Goal: Information Seeking & Learning: Check status

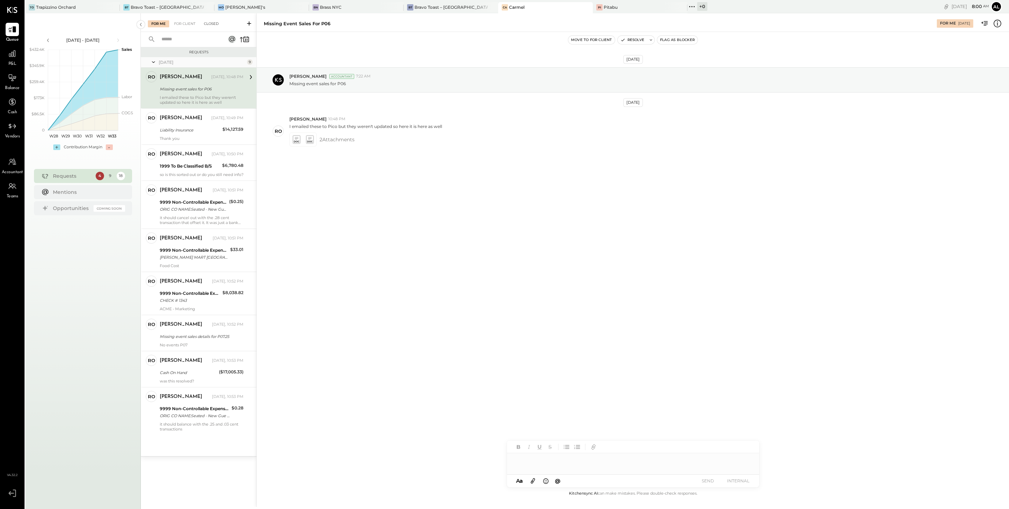
click at [217, 20] on div "Closed" at bounding box center [211, 23] width 22 height 7
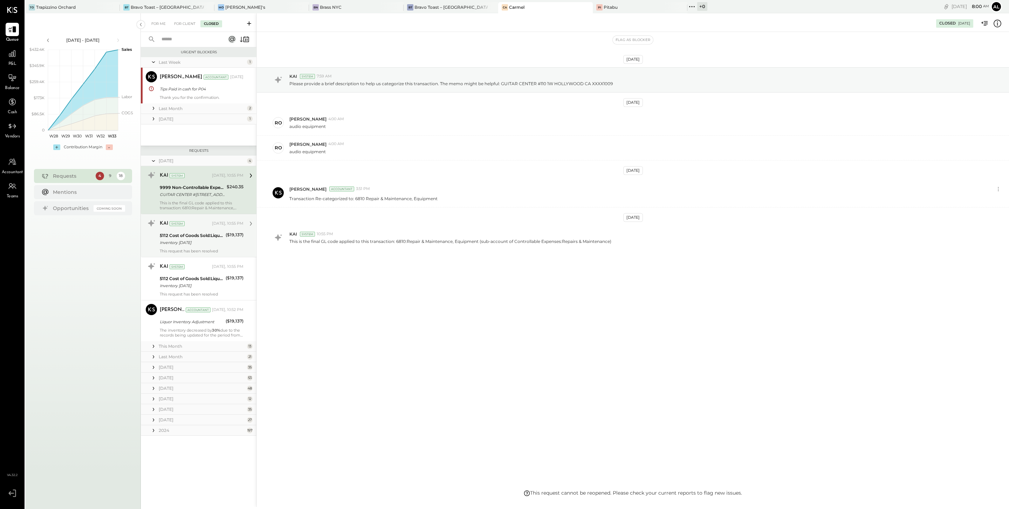
click at [188, 237] on div "5112 Cost of Goods Sold:Liquor Inventory Adjustment" at bounding box center [192, 235] width 64 height 7
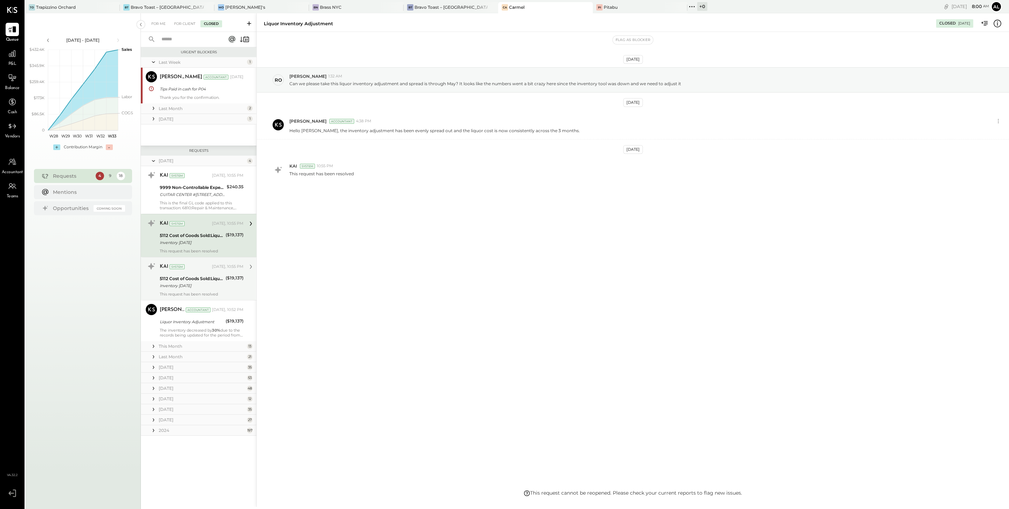
click at [211, 272] on div "KAI System [DATE], 10:55 PM" at bounding box center [202, 267] width 84 height 10
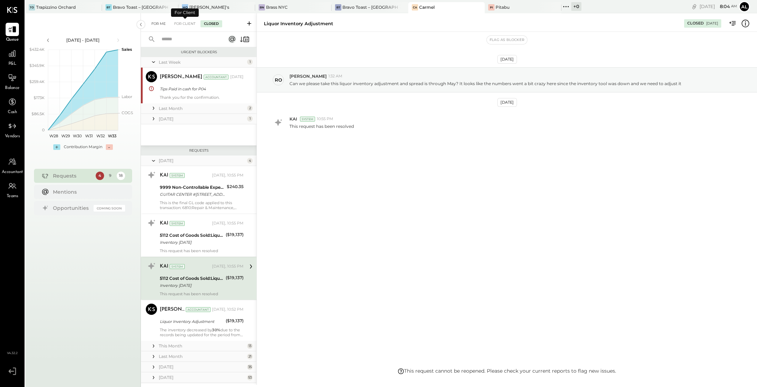
click at [160, 23] on div "For Me" at bounding box center [158, 23] width 21 height 7
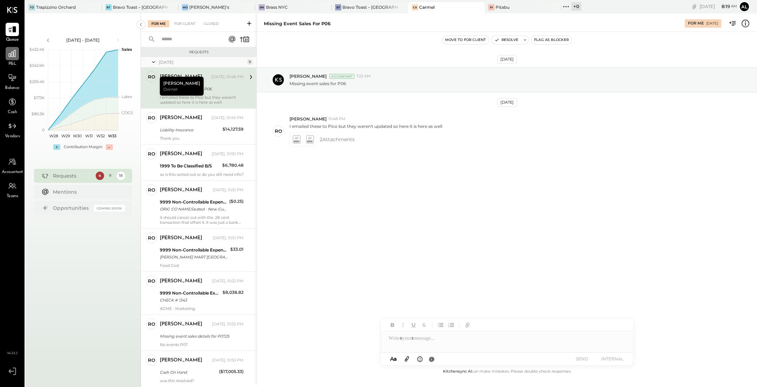
click at [7, 53] on div at bounding box center [12, 53] width 13 height 13
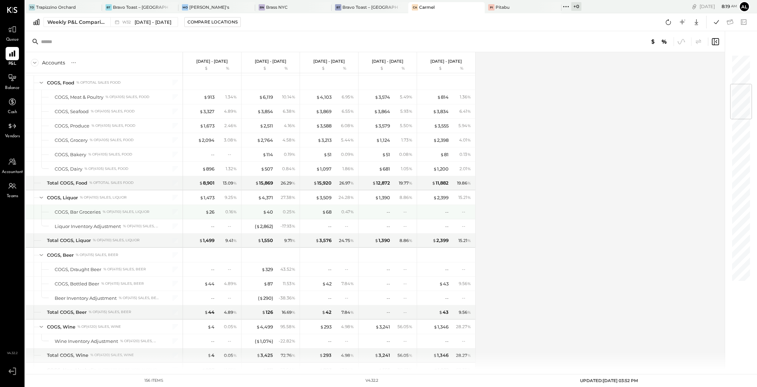
scroll to position [244, 0]
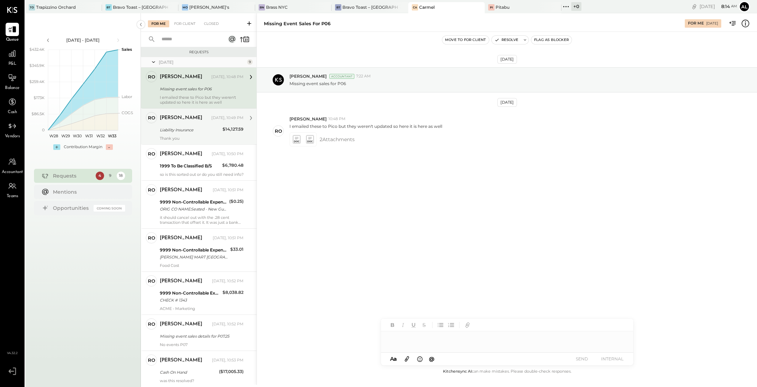
click at [189, 132] on div "Liability Insurance" at bounding box center [190, 129] width 61 height 7
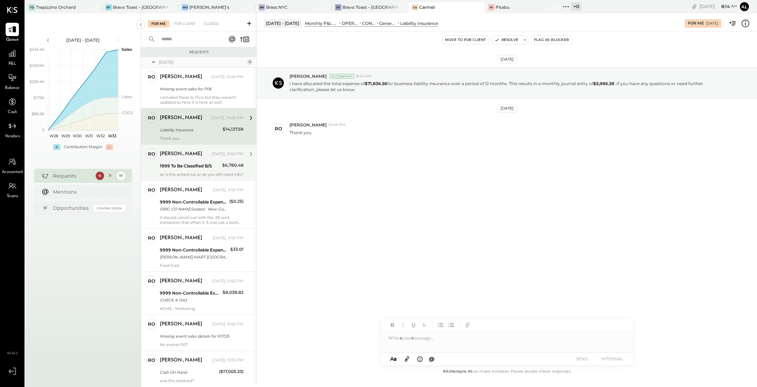
click at [186, 164] on div "1999 To Be Classified B/S" at bounding box center [190, 166] width 60 height 7
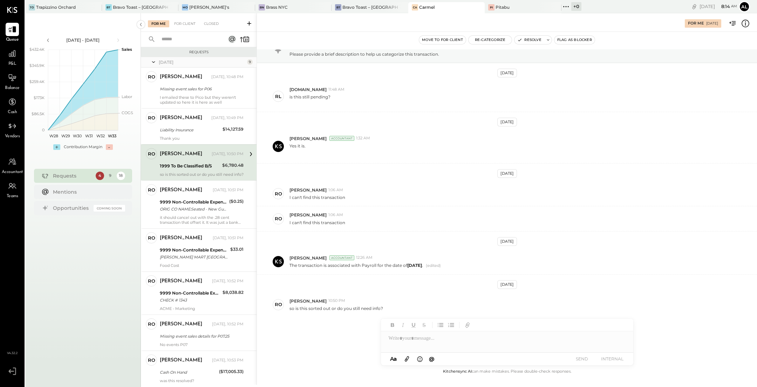
scroll to position [29, 0]
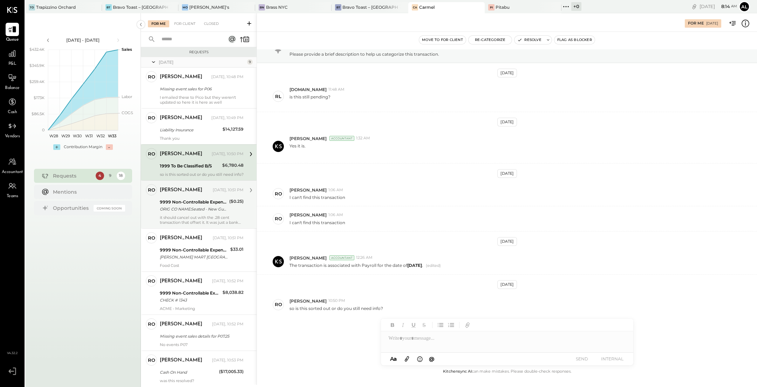
click at [190, 210] on div "ORIG CO NAME:Seated - New Gue ORIG ID:XXXXXX8598 DESC DATE: CO ENTRY DESCR:ACCT…" at bounding box center [193, 209] width 67 height 7
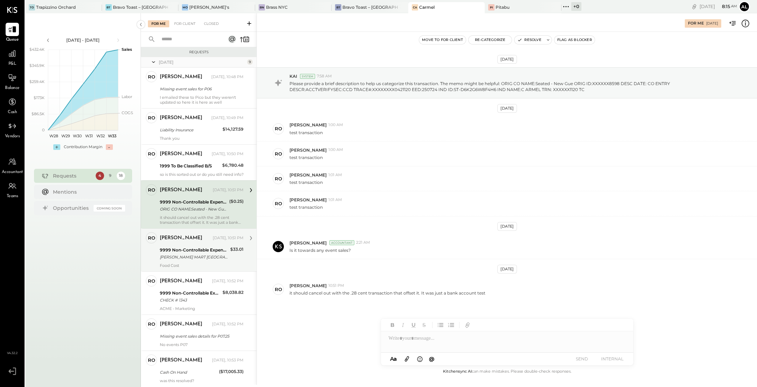
click at [196, 251] on div "9999 Non-Controllable Expenses:Other Income and Expenses:To Be Classified" at bounding box center [194, 250] width 68 height 7
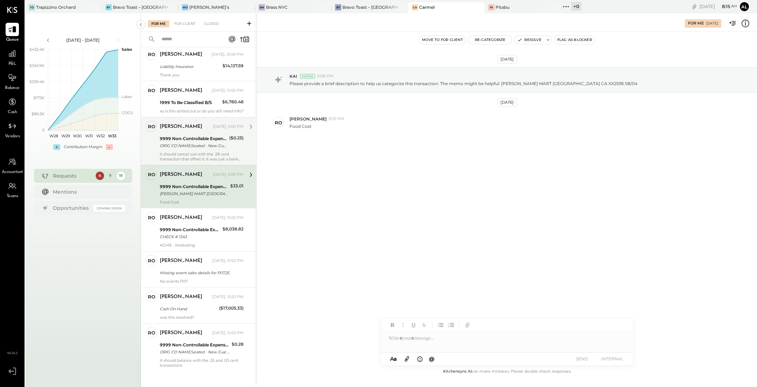
scroll to position [76, 0]
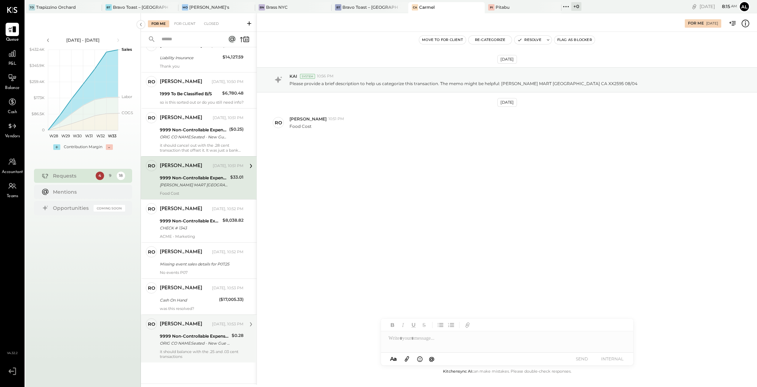
click at [192, 354] on div "it should balance with the .25 and .03 cent transactions" at bounding box center [202, 354] width 84 height 10
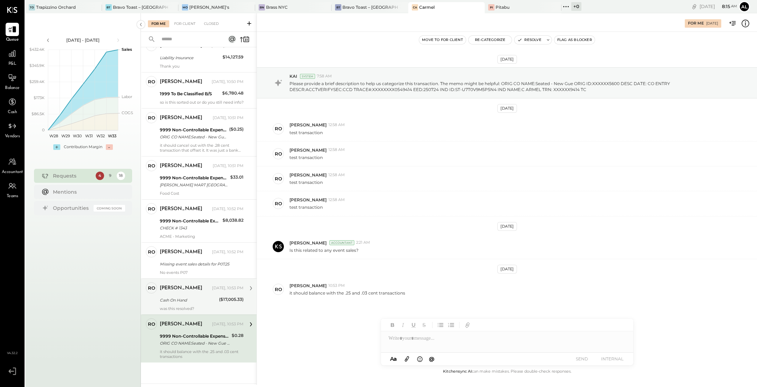
click at [190, 308] on div "was this resolved?" at bounding box center [202, 308] width 84 height 5
